Goal: Transaction & Acquisition: Purchase product/service

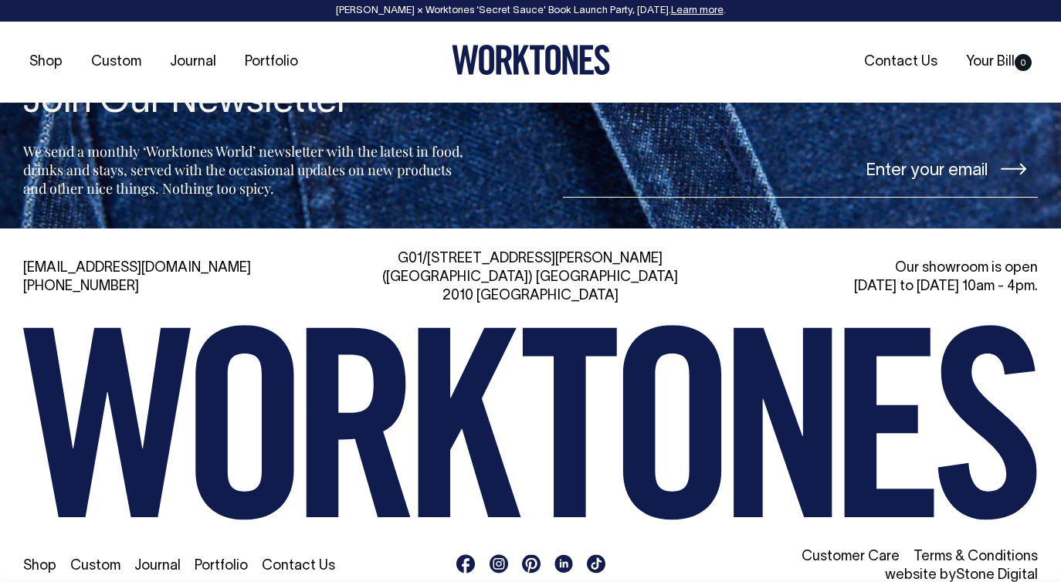
scroll to position [2463, 0]
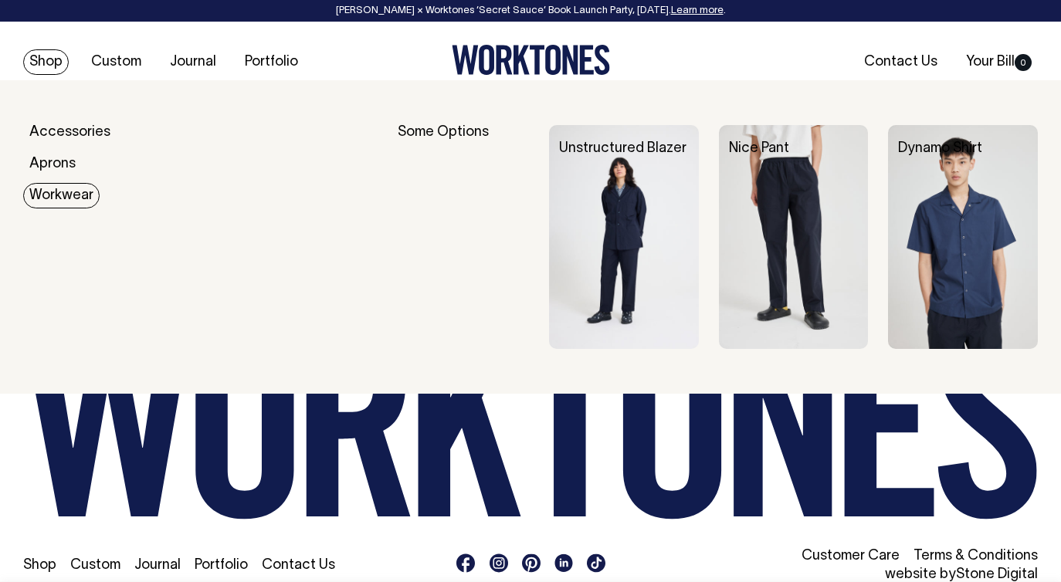
click at [772, 191] on img at bounding box center [794, 237] width 150 height 224
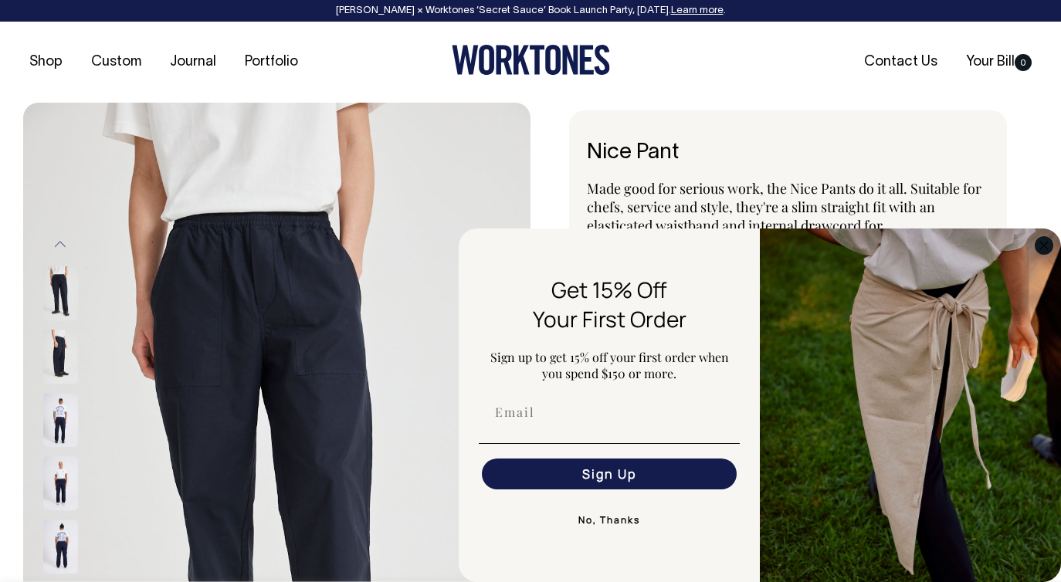
click at [1046, 249] on circle "Close dialog" at bounding box center [1045, 245] width 18 height 18
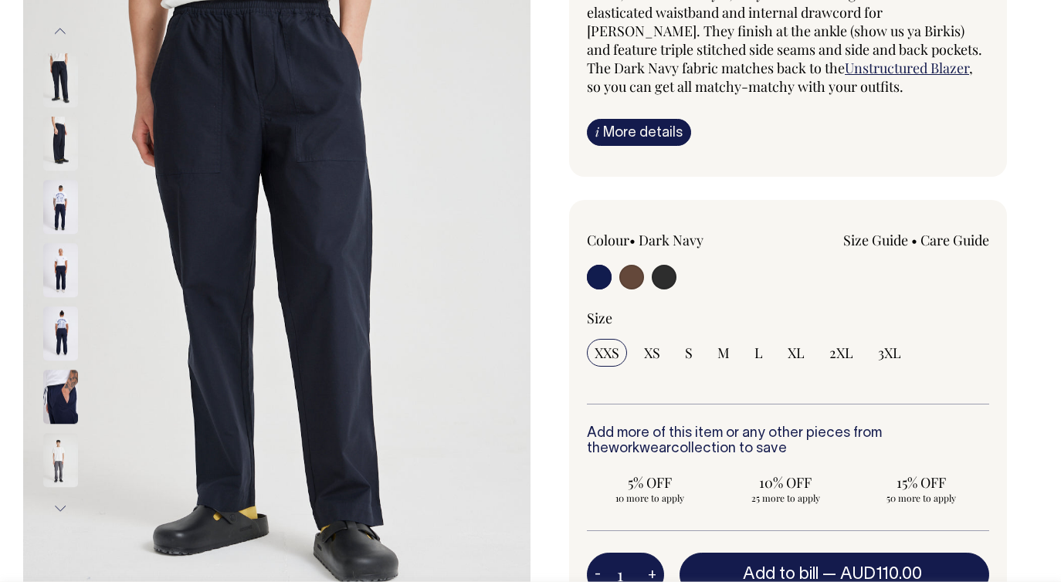
scroll to position [212, 0]
click at [43, 388] on img at bounding box center [60, 398] width 35 height 54
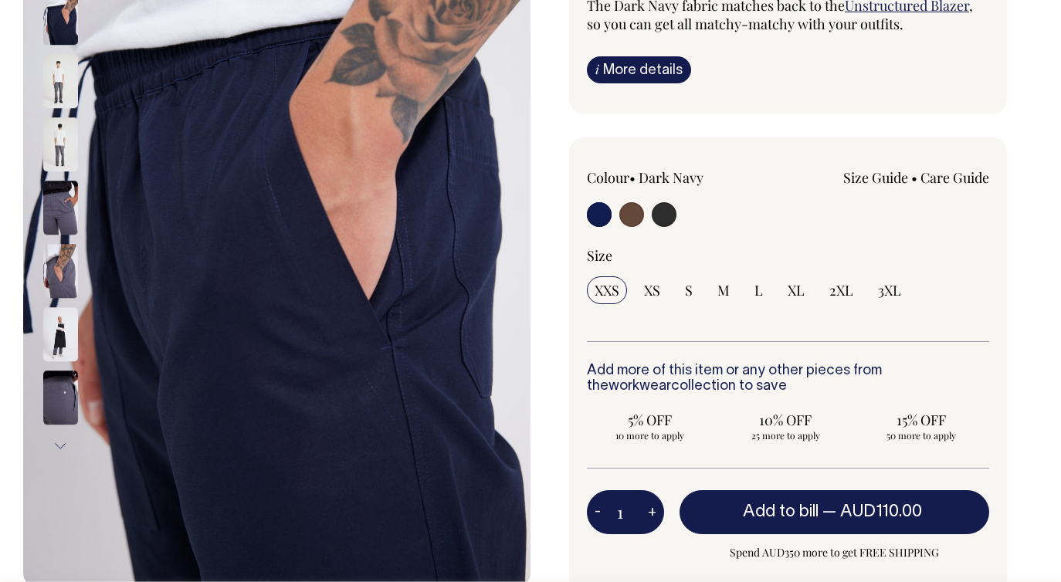
click at [50, 381] on img at bounding box center [60, 398] width 35 height 54
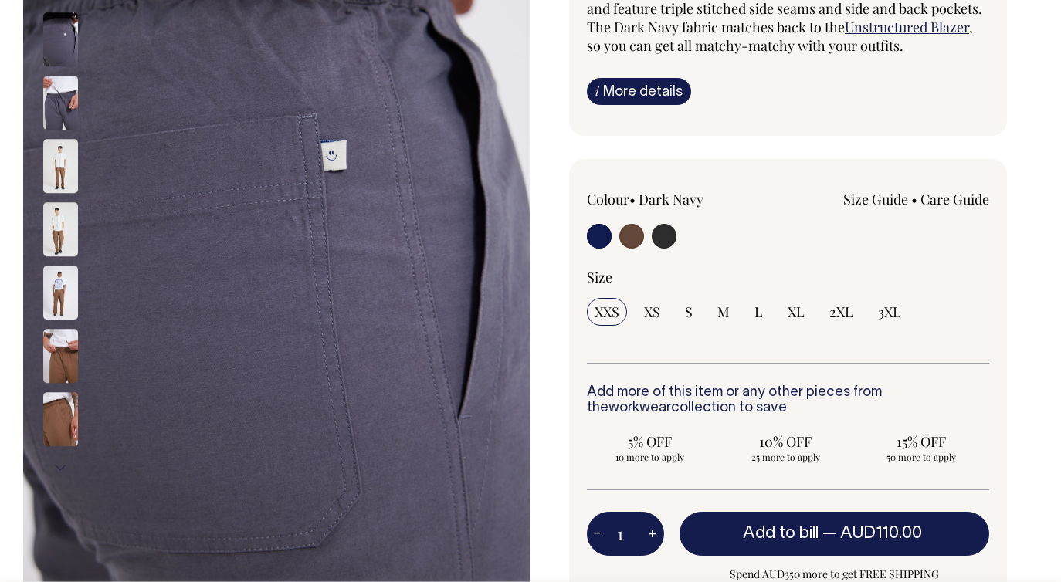
scroll to position [255, 0]
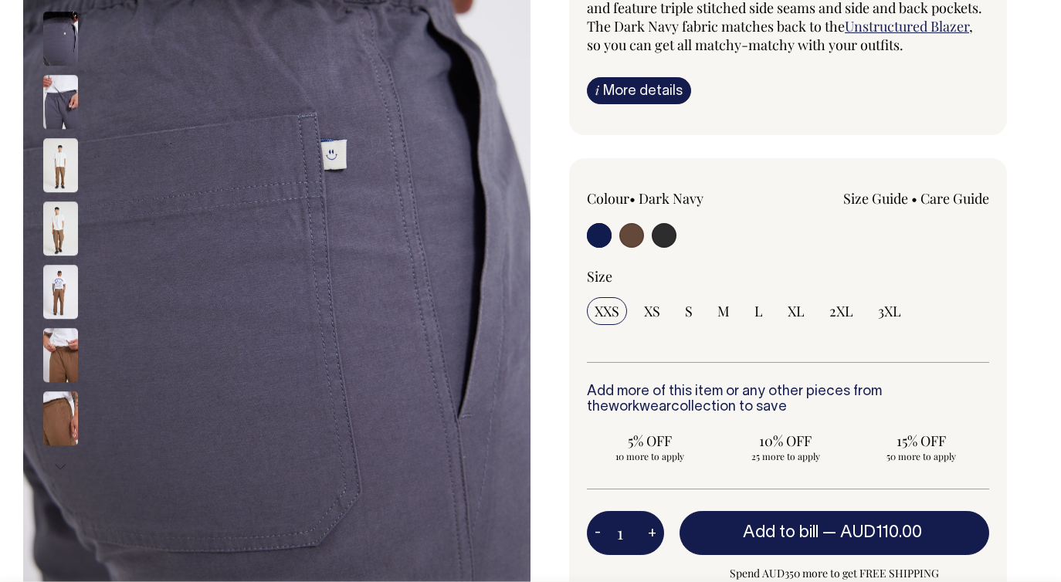
click at [56, 296] on img at bounding box center [60, 292] width 35 height 54
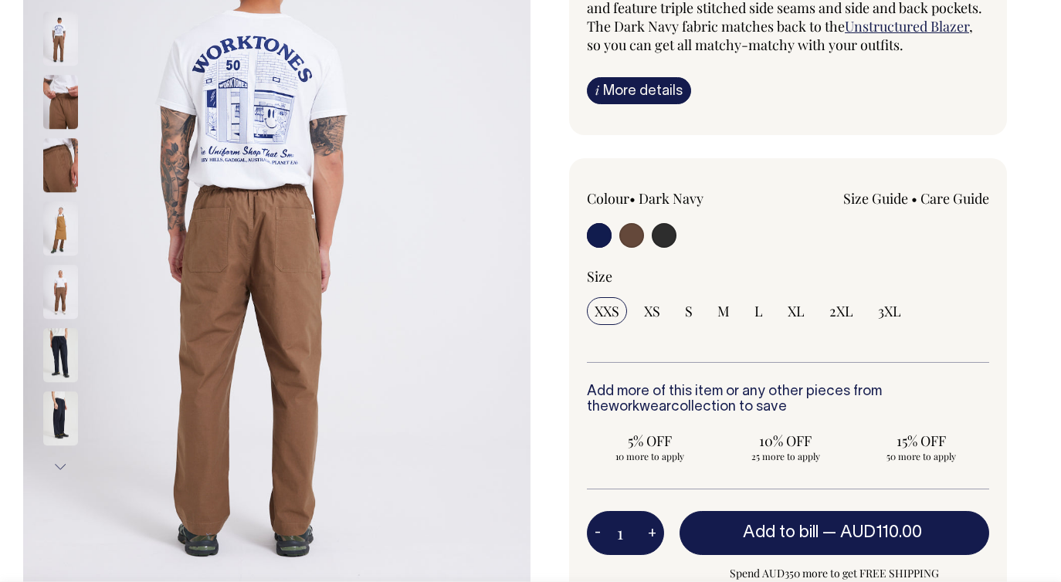
click at [61, 228] on img at bounding box center [60, 229] width 35 height 54
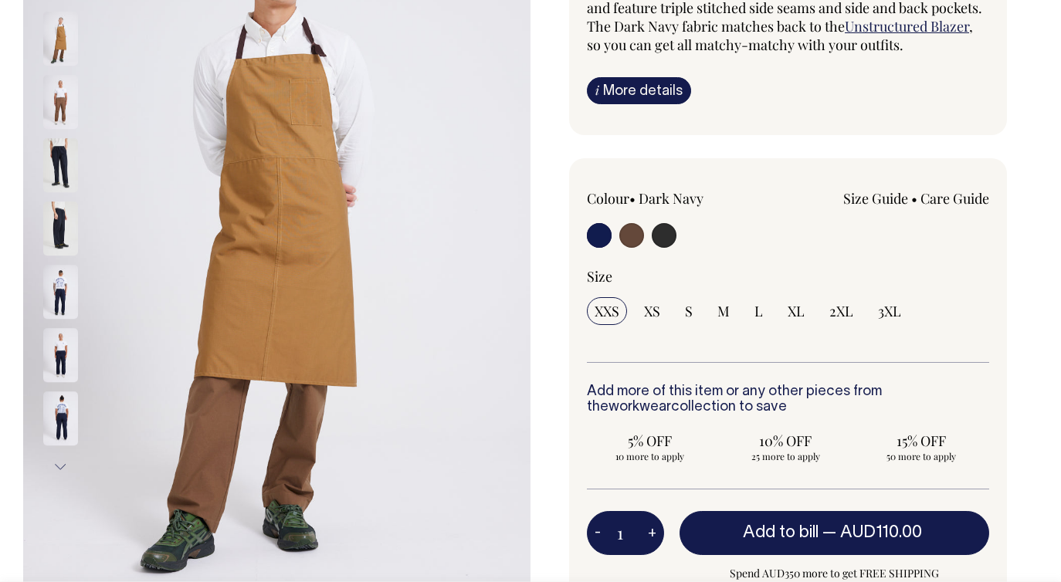
click at [64, 101] on img at bounding box center [60, 102] width 35 height 54
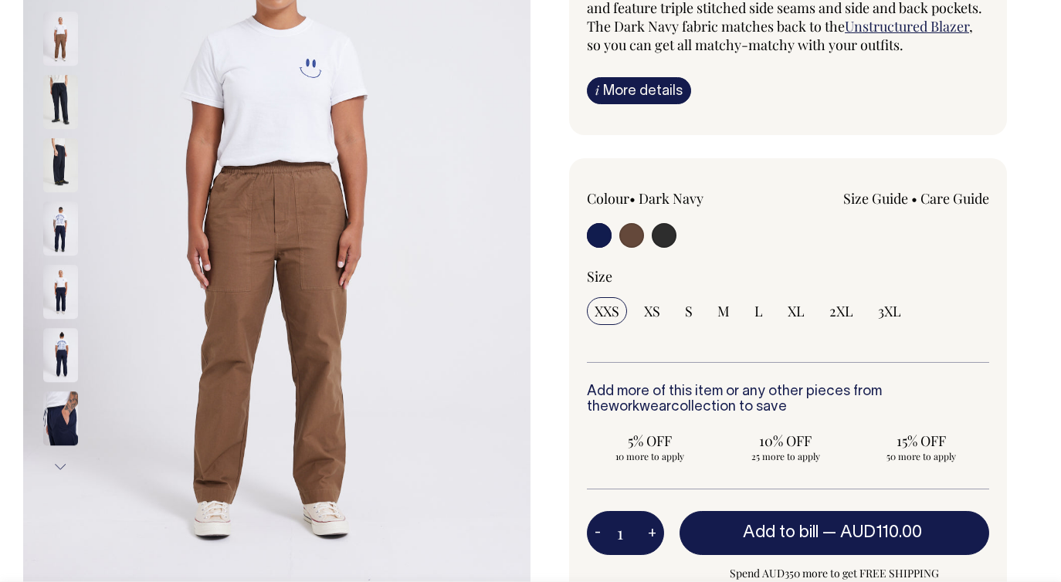
click at [70, 273] on img at bounding box center [60, 292] width 35 height 54
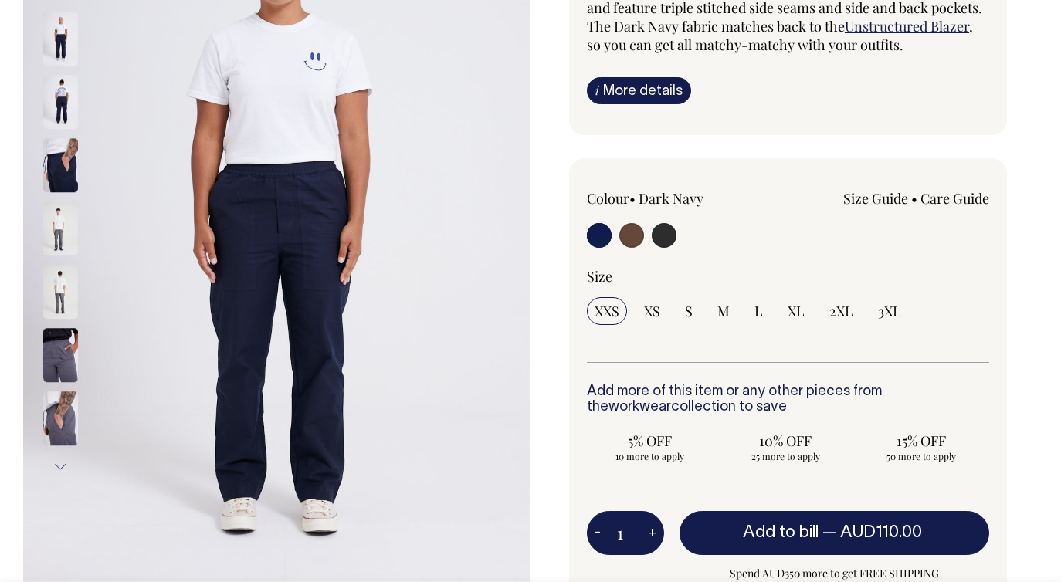
click at [70, 350] on img at bounding box center [60, 355] width 35 height 54
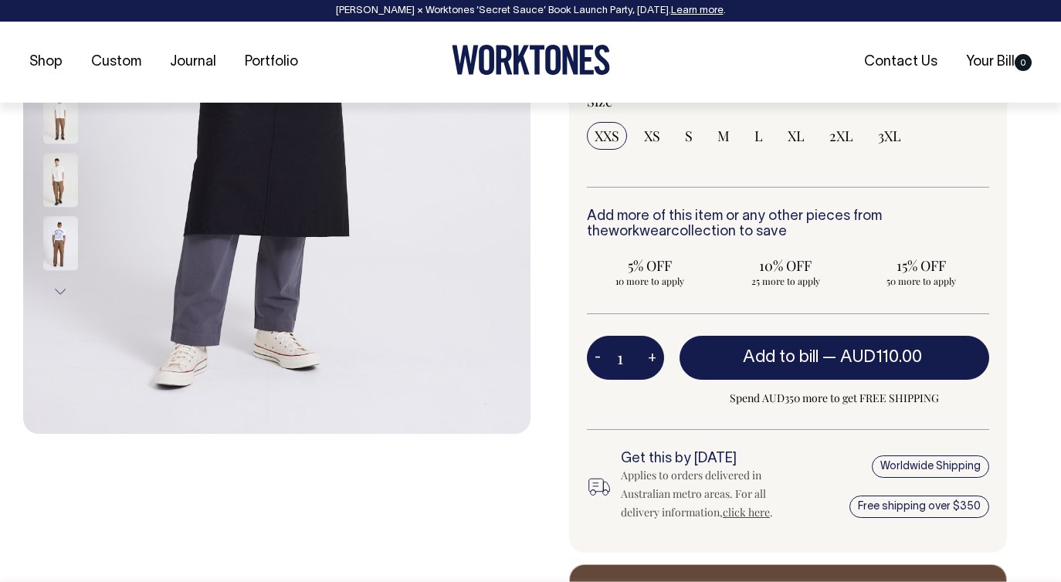
scroll to position [431, 0]
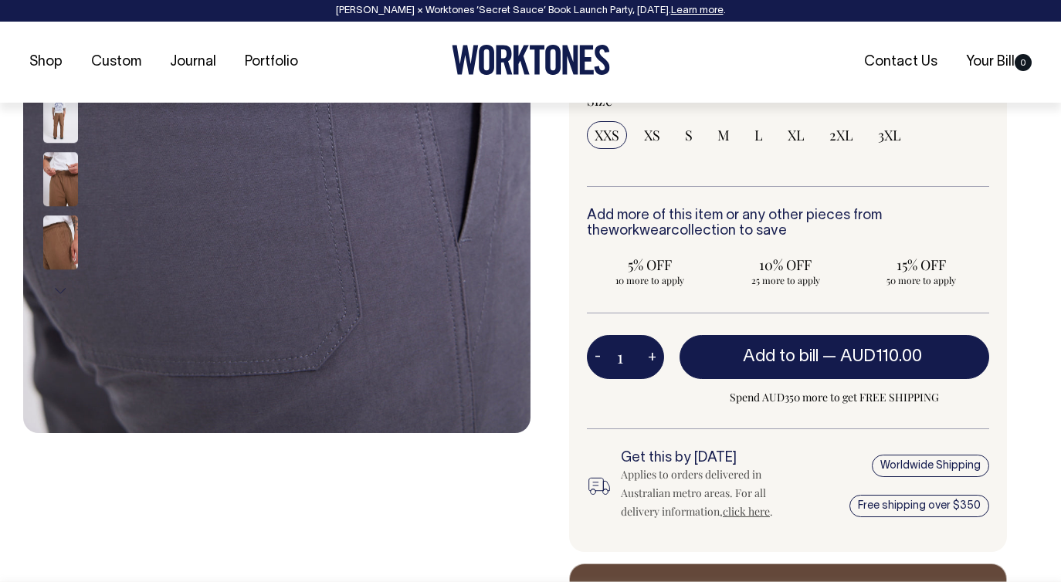
click at [56, 286] on button "Next" at bounding box center [60, 291] width 23 height 35
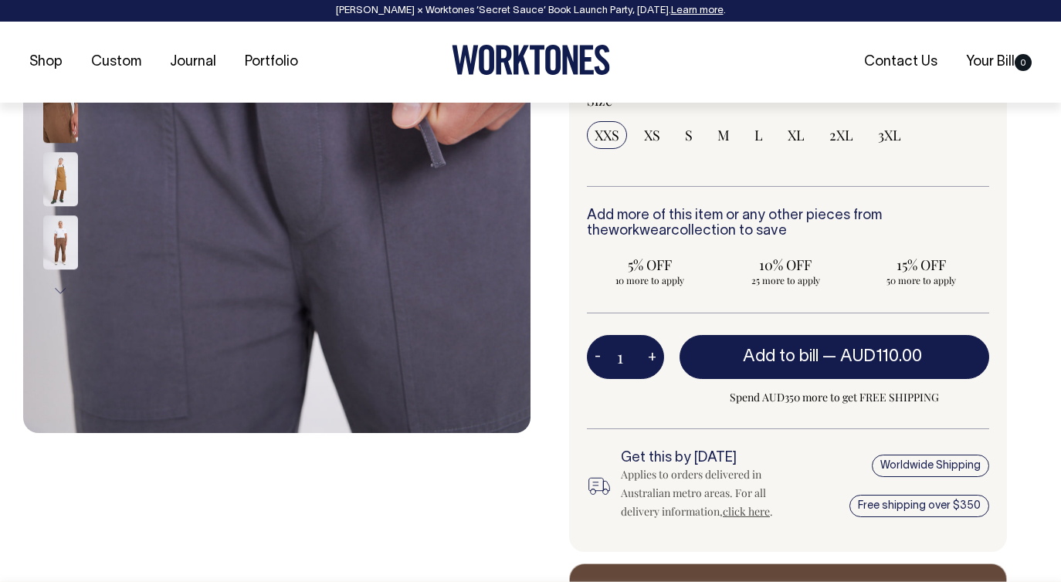
click at [56, 286] on button "Next" at bounding box center [60, 291] width 23 height 35
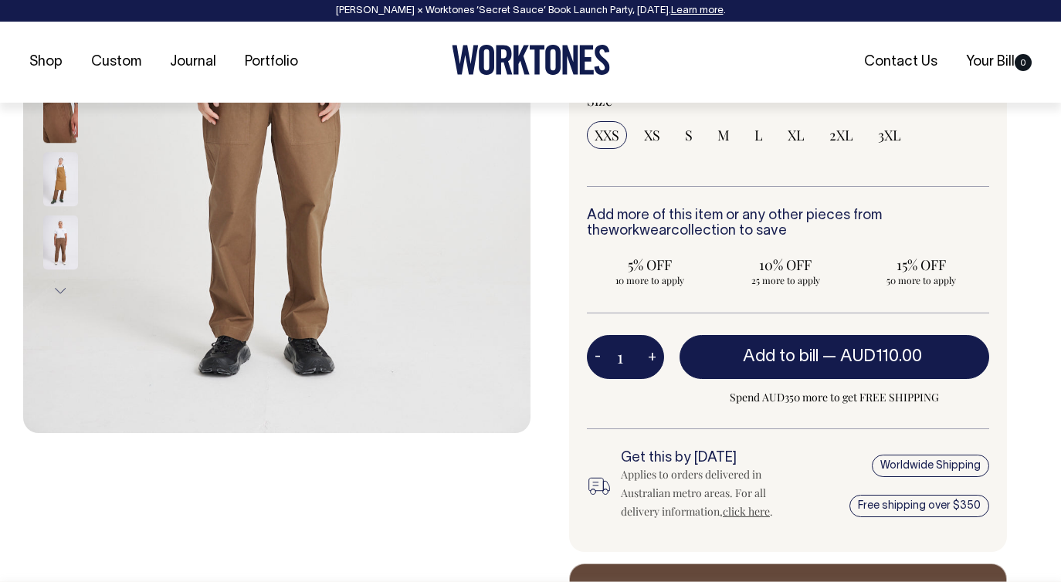
click at [56, 286] on button "Next" at bounding box center [60, 291] width 23 height 35
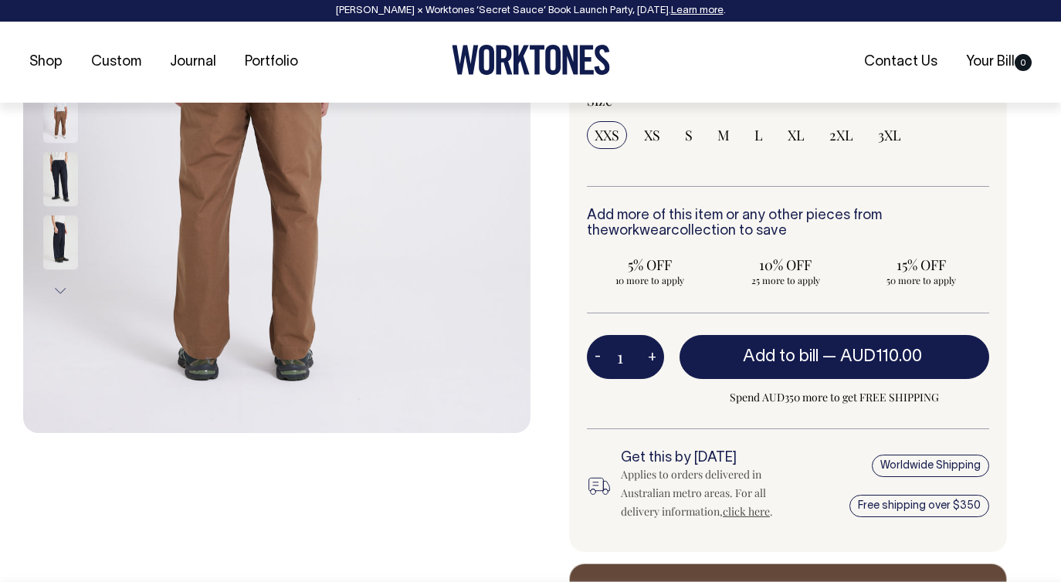
click at [54, 242] on img at bounding box center [60, 242] width 35 height 54
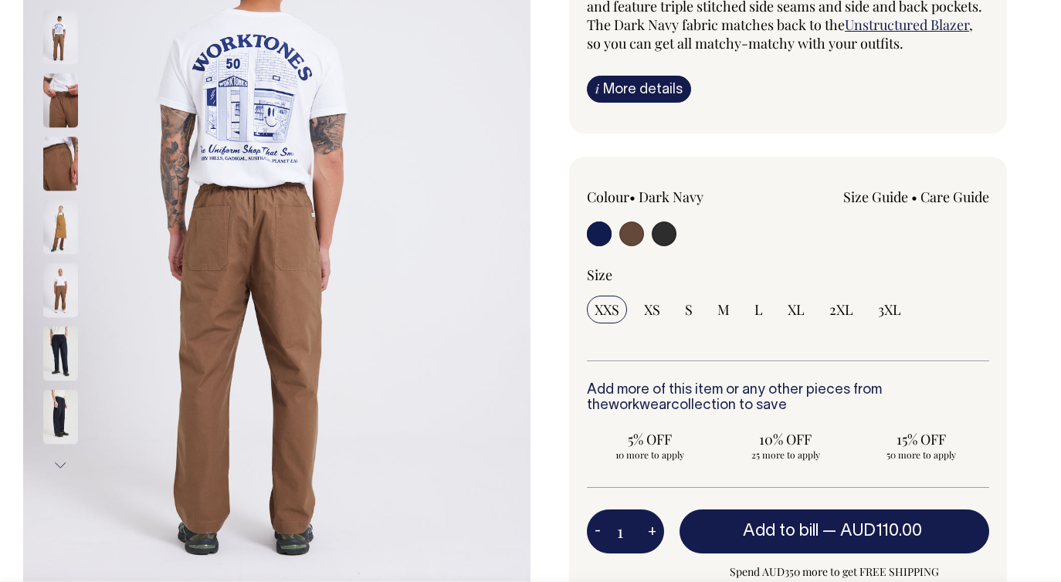
scroll to position [256, 0]
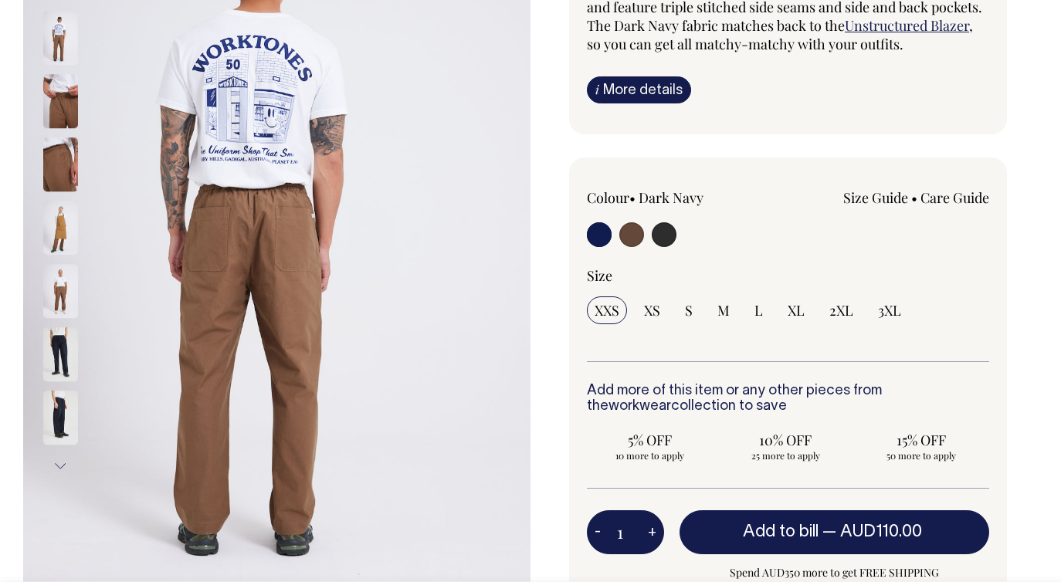
click at [59, 398] on img at bounding box center [60, 418] width 35 height 54
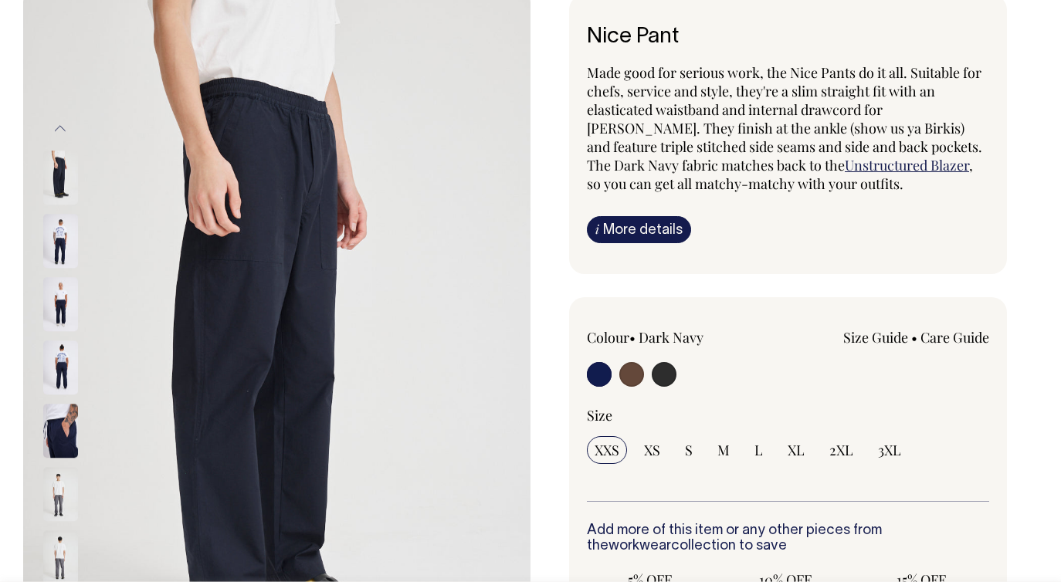
scroll to position [115, 0]
click at [666, 374] on input "radio" at bounding box center [664, 375] width 25 height 25
radio input "true"
select select "Charcoal"
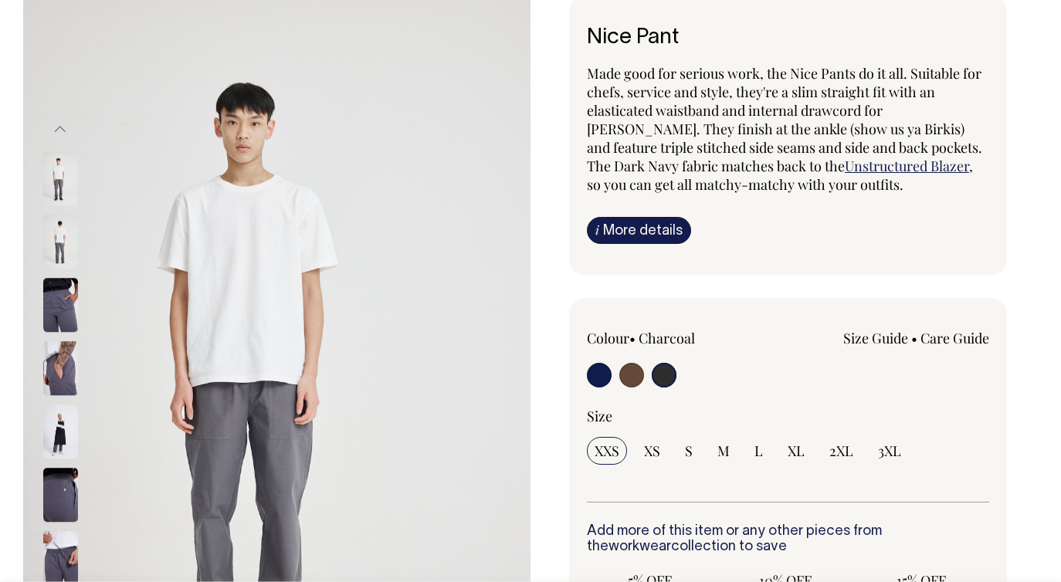
click at [602, 371] on input "radio" at bounding box center [599, 375] width 25 height 25
radio input "true"
select select "Dark Navy"
